Goal: Find specific page/section: Find specific page/section

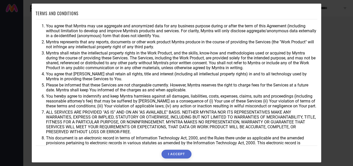
click at [177, 157] on button "I ACCEPT" at bounding box center [177, 154] width 30 height 9
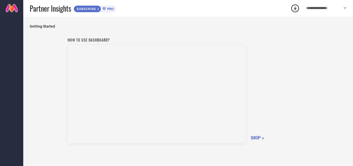
click at [258, 136] on span "SKIP »" at bounding box center [257, 137] width 13 height 5
